Goal: Task Accomplishment & Management: Manage account settings

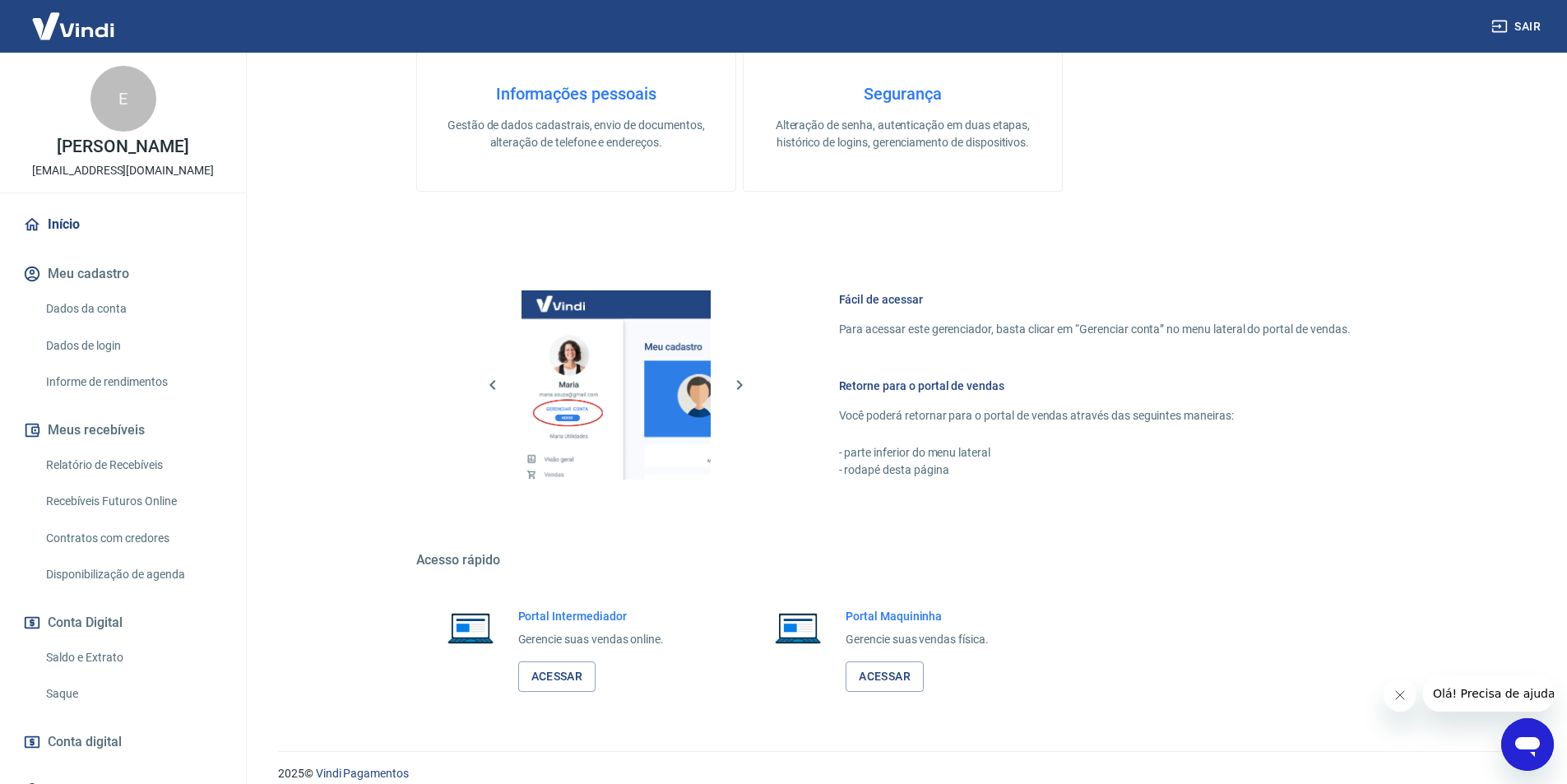
scroll to position [626, 0]
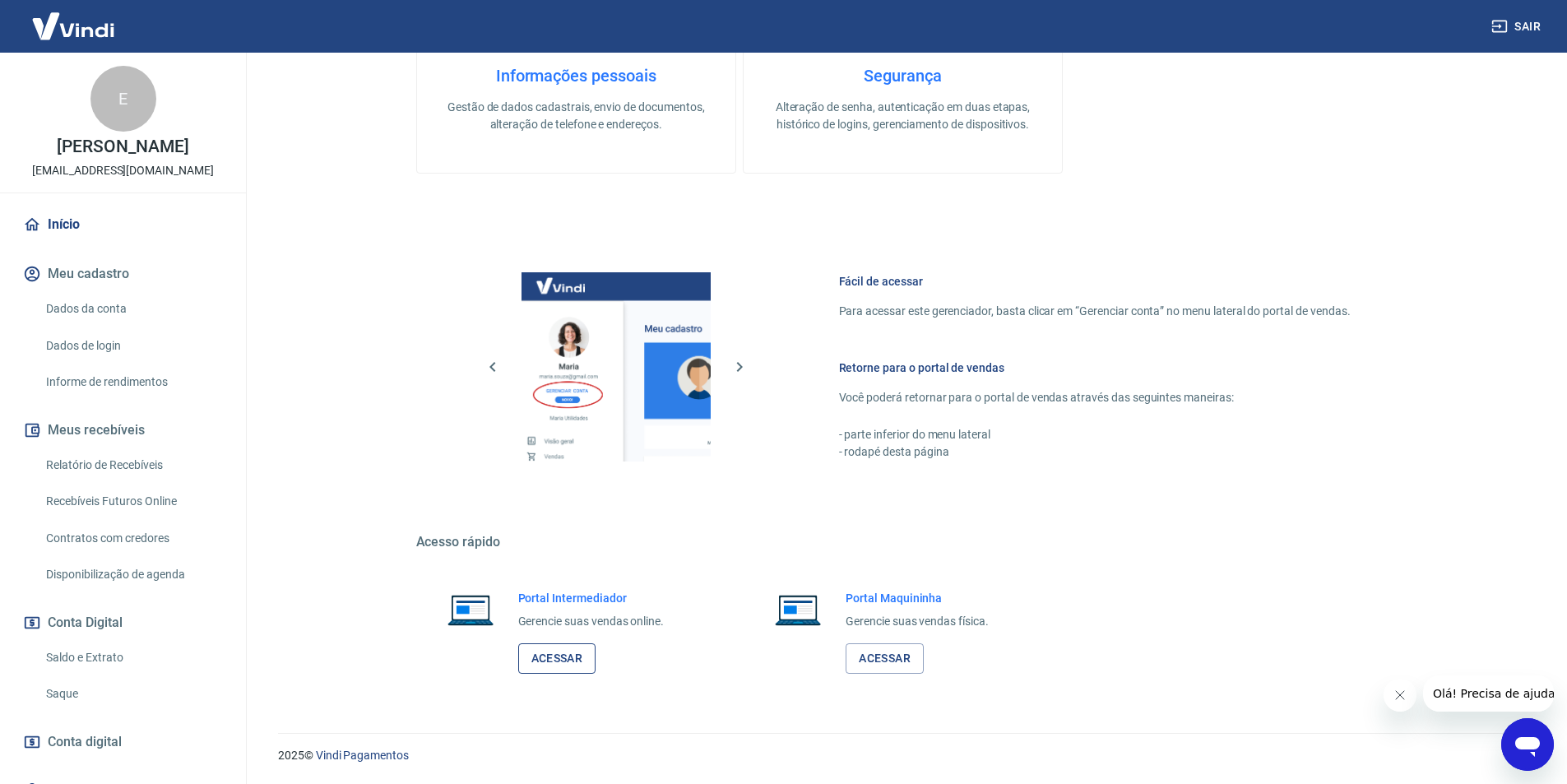
click at [581, 648] on link "Acessar" at bounding box center [557, 658] width 78 height 31
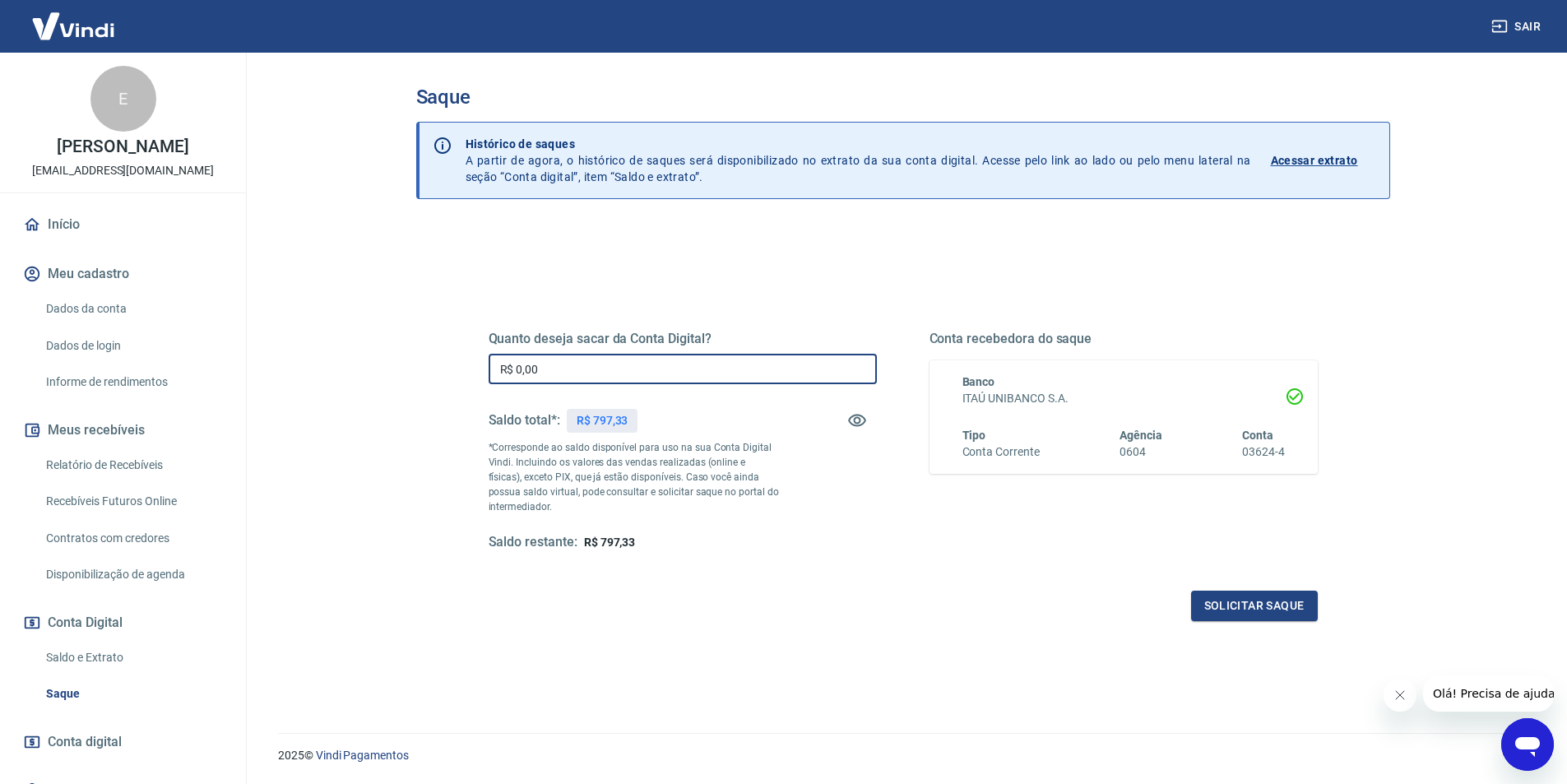
click at [629, 367] on input "R$ 0,00" at bounding box center [683, 369] width 388 height 31
type input "R$ 790,00"
click at [1224, 614] on button "Solicitar saque" at bounding box center [1255, 606] width 127 height 31
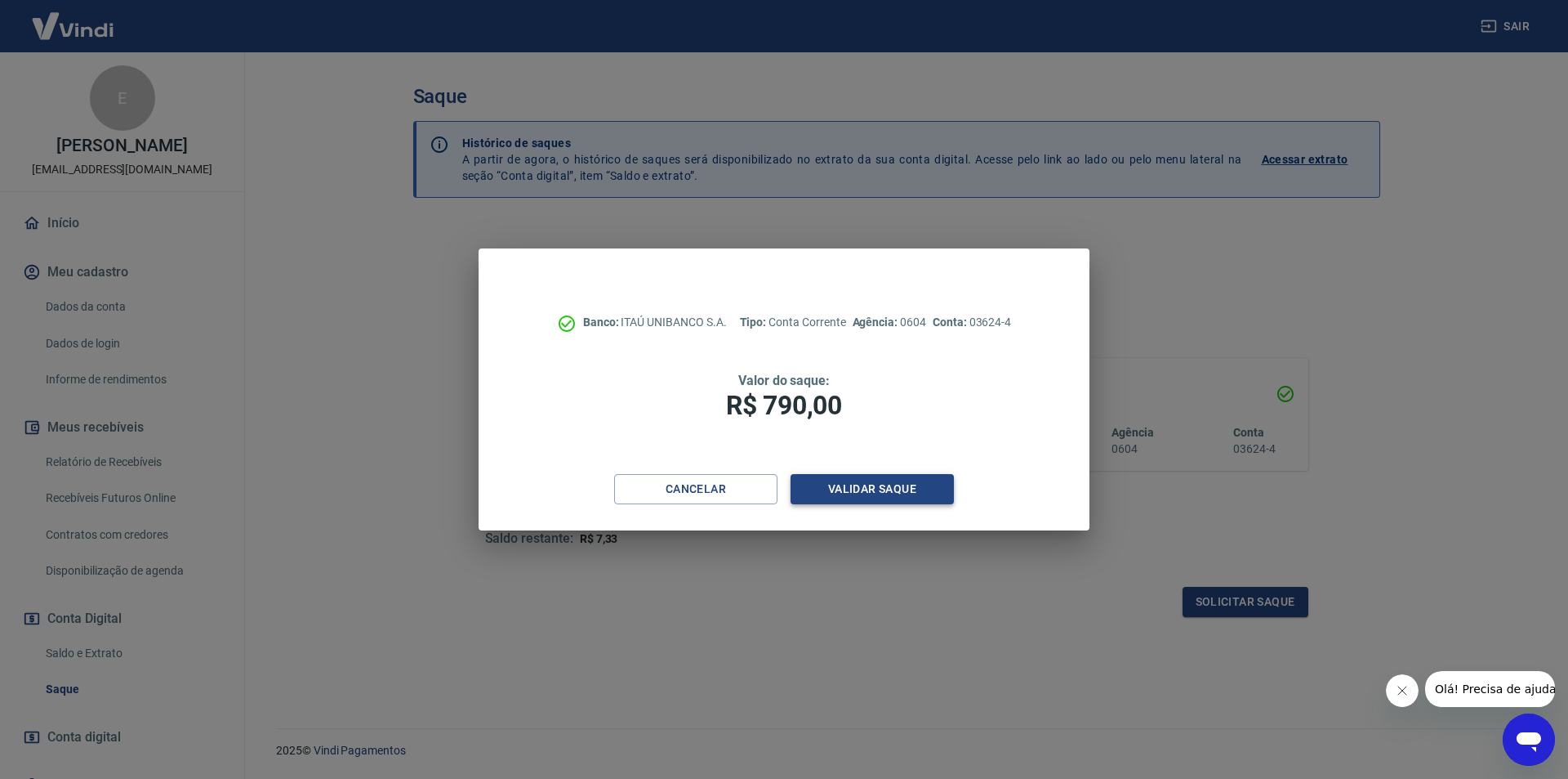
click at [898, 487] on button "Validar saque" at bounding box center [872, 489] width 164 height 30
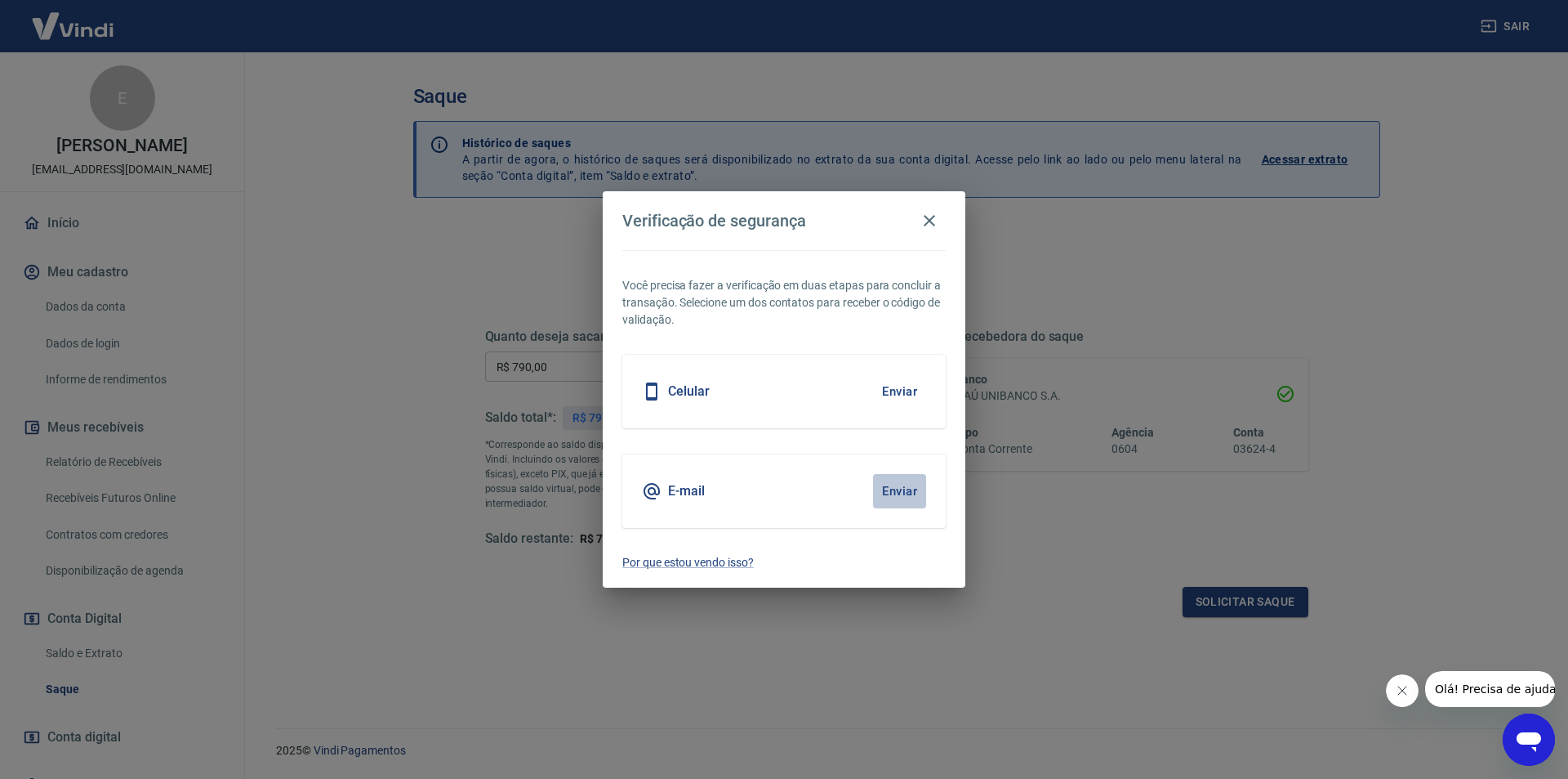
click at [912, 487] on button "Enviar" at bounding box center [899, 491] width 53 height 34
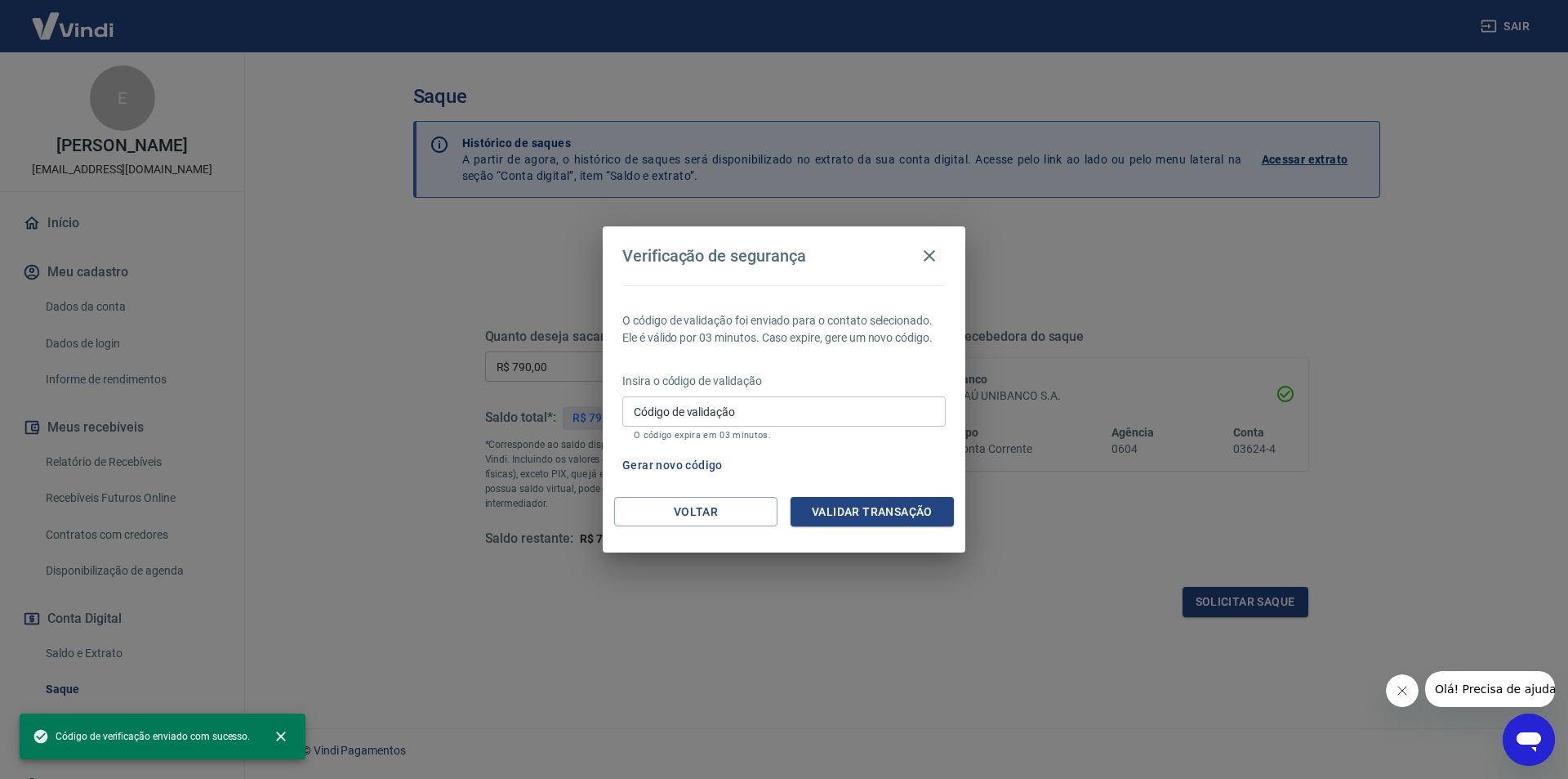
click at [761, 409] on input "Código de validação" at bounding box center [784, 411] width 324 height 30
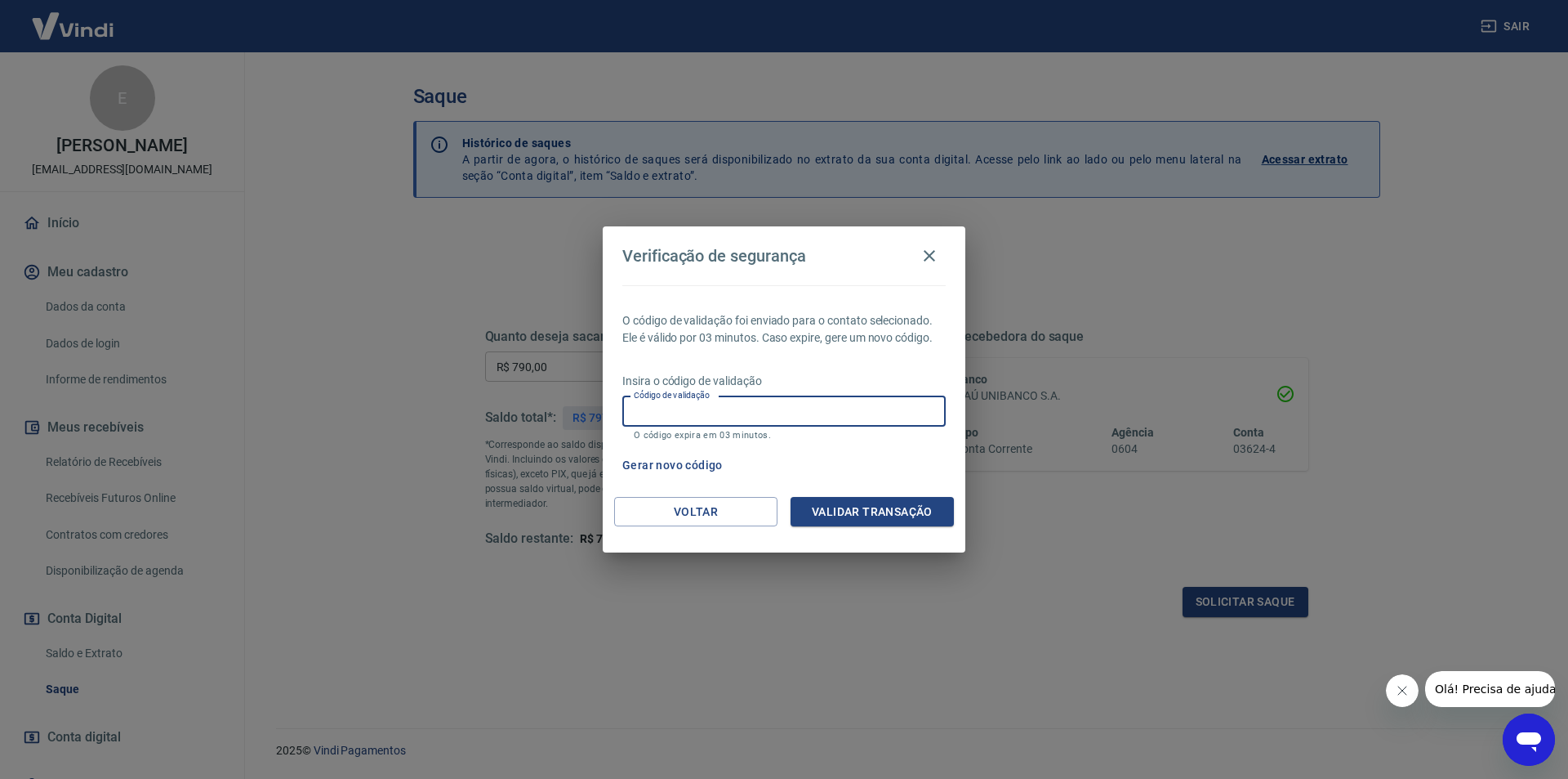
paste input "268403"
type input "268403"
click at [889, 512] on button "Validar transação" at bounding box center [872, 512] width 164 height 30
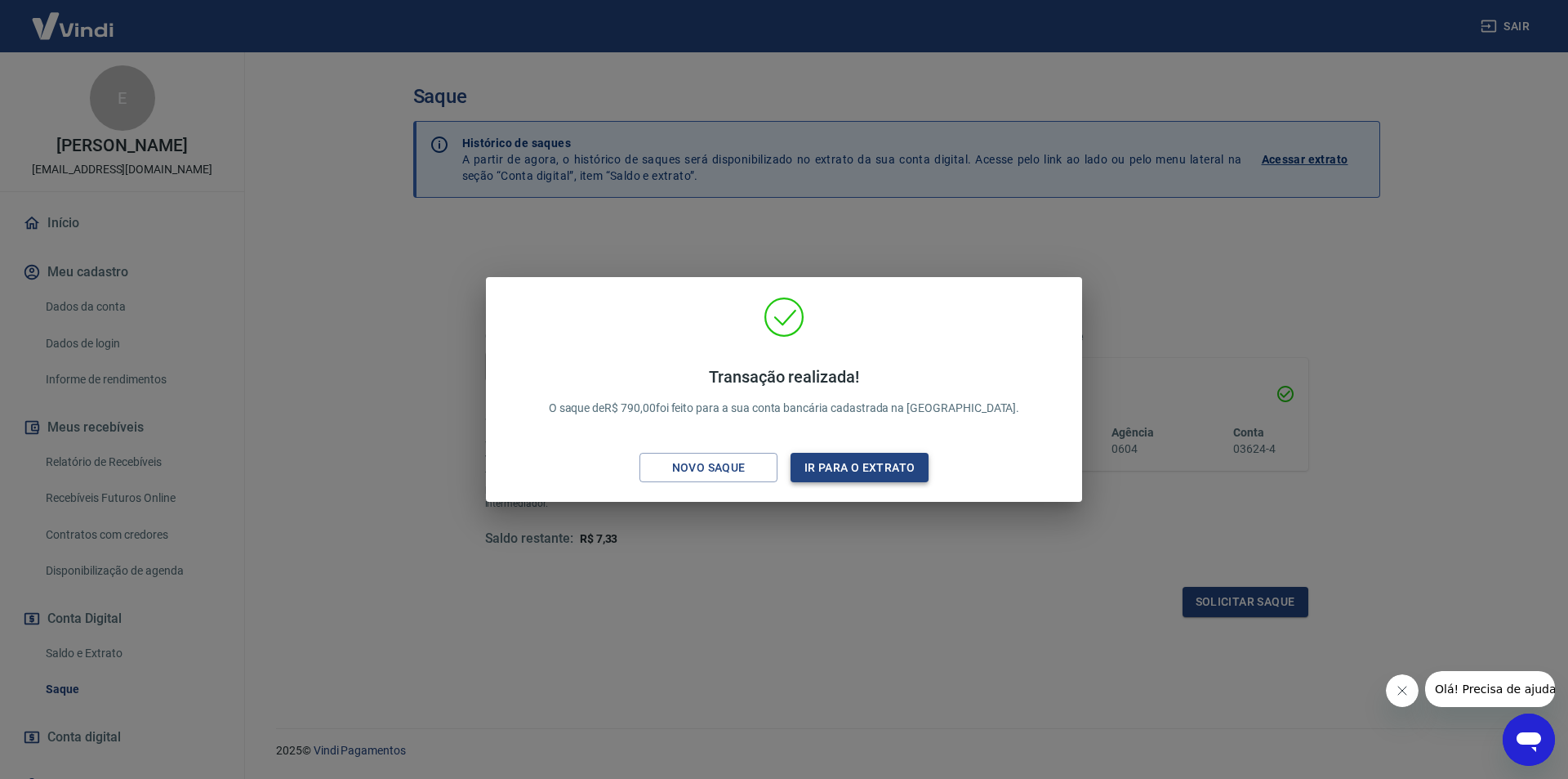
click at [869, 460] on button "Ir para o extrato" at bounding box center [859, 468] width 138 height 30
